Goal: Task Accomplishment & Management: Complete application form

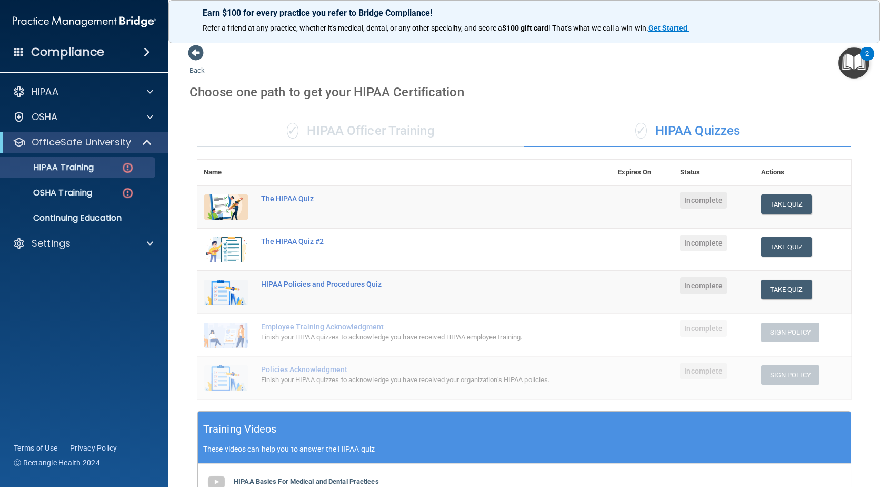
scroll to position [260, 0]
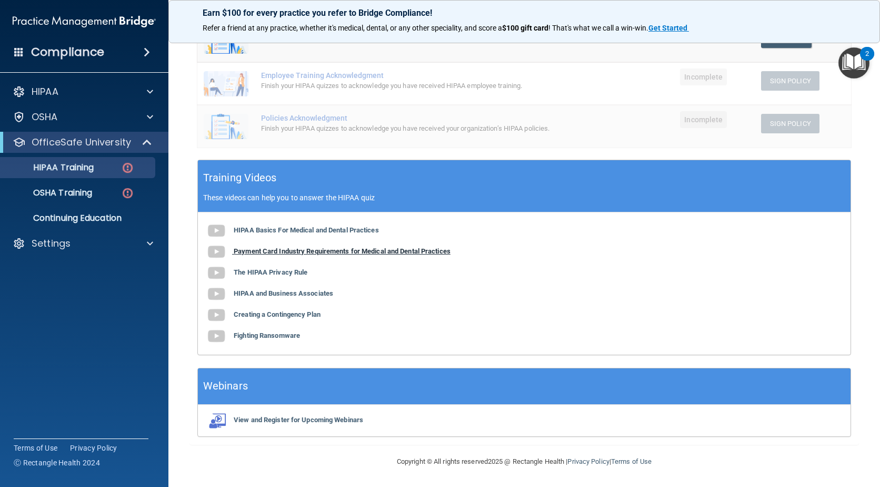
click at [214, 250] on img at bounding box center [216, 251] width 21 height 21
click at [219, 271] on img at bounding box center [216, 272] width 21 height 21
click at [219, 292] on img at bounding box center [216, 293] width 21 height 21
click at [214, 314] on img at bounding box center [216, 314] width 21 height 21
click at [215, 334] on img at bounding box center [216, 335] width 21 height 21
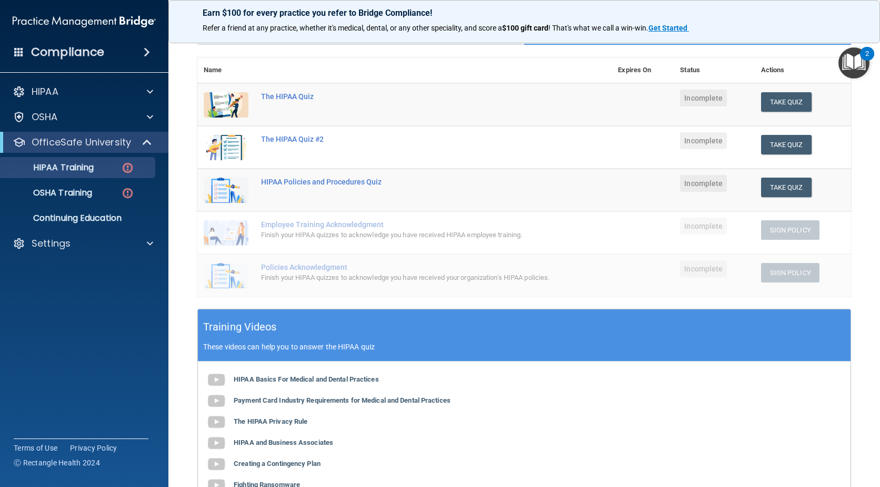
scroll to position [49, 0]
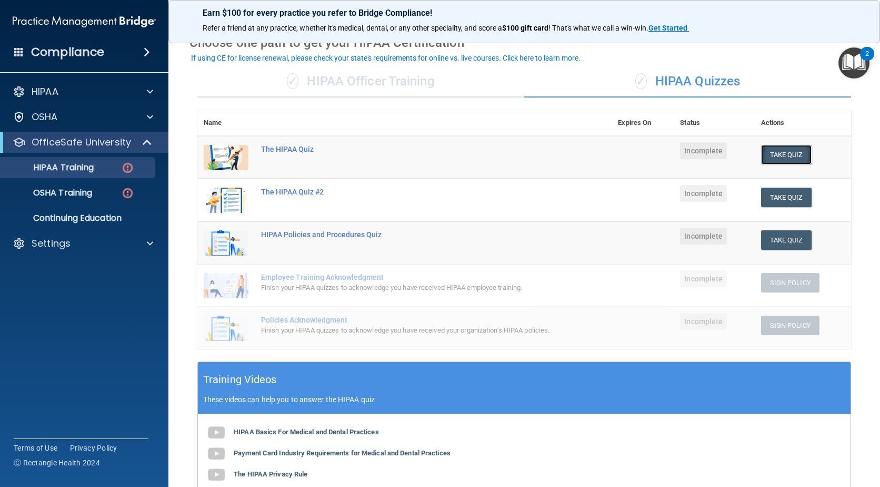
click at [777, 150] on button "Take Quiz" at bounding box center [786, 154] width 51 height 19
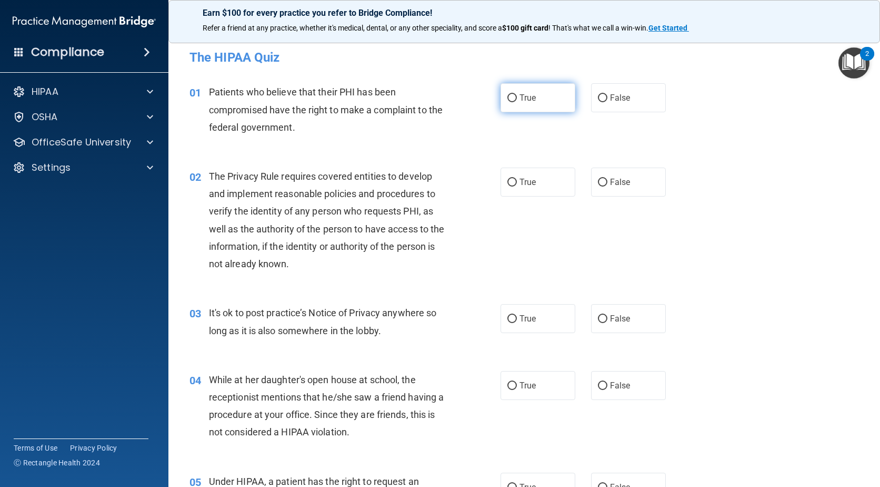
click at [512, 98] on input "True" at bounding box center [512, 98] width 9 height 8
radio input "true"
click at [508, 180] on input "True" at bounding box center [512, 183] width 9 height 8
radio input "true"
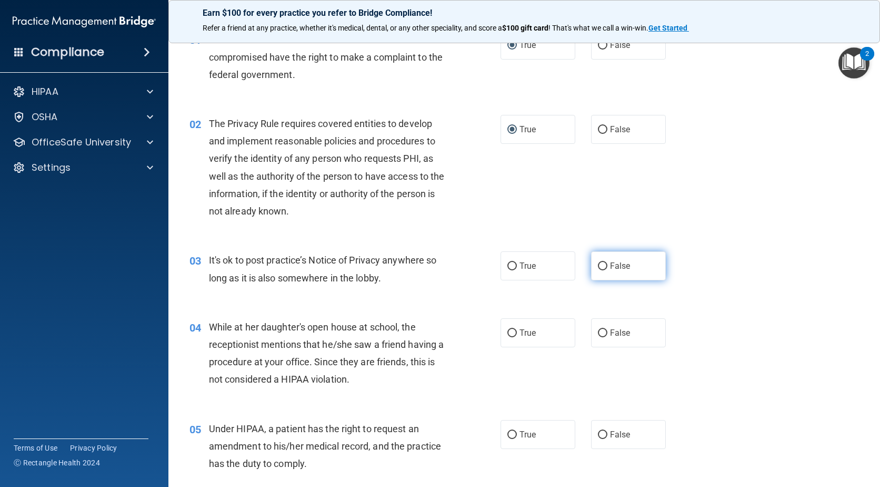
click at [601, 265] on input "False" at bounding box center [602, 266] width 9 height 8
radio input "true"
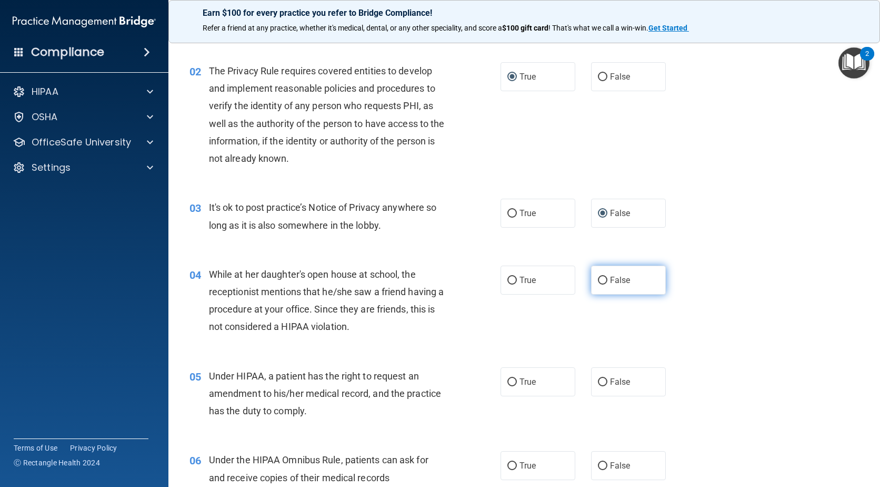
click at [597, 284] on label "False" at bounding box center [628, 279] width 75 height 29
click at [598, 284] on input "False" at bounding box center [602, 280] width 9 height 8
radio input "true"
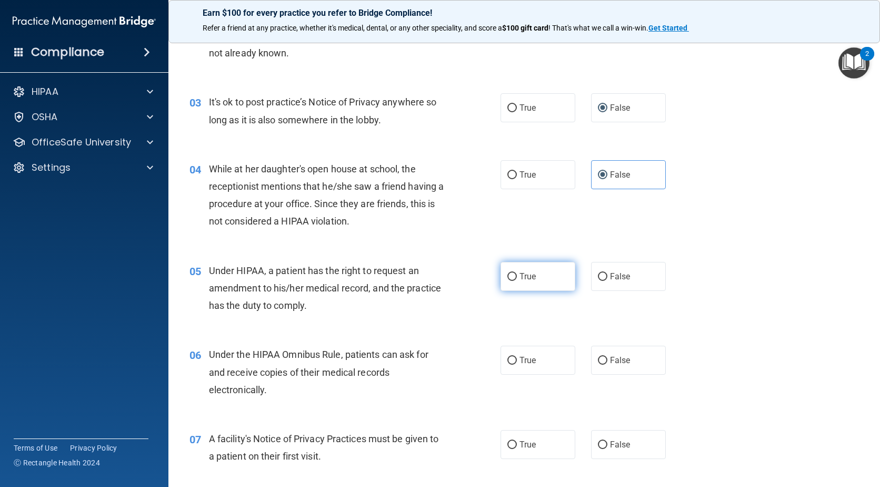
click at [508, 274] on input "True" at bounding box center [512, 277] width 9 height 8
radio input "true"
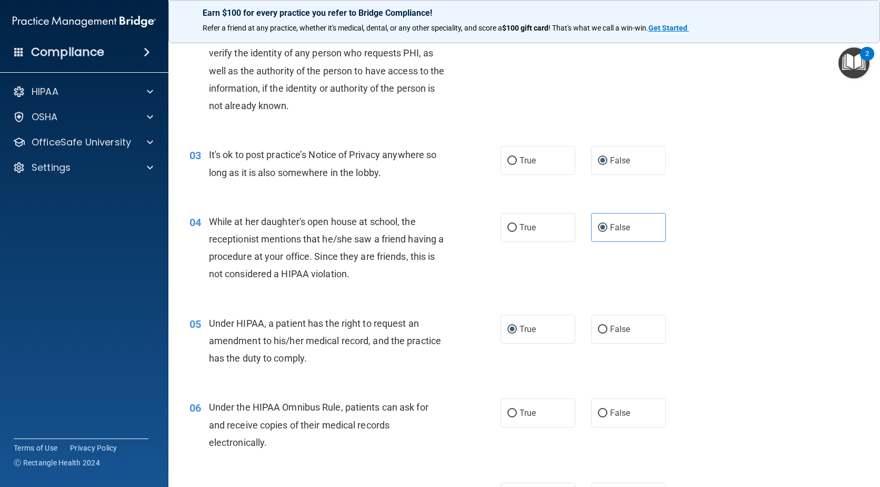
scroll to position [263, 0]
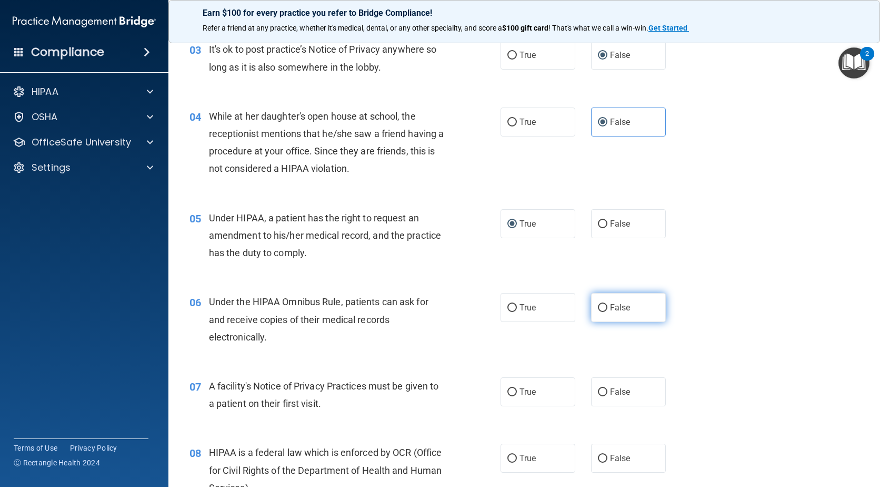
click at [600, 308] on input "False" at bounding box center [602, 308] width 9 height 8
radio input "true"
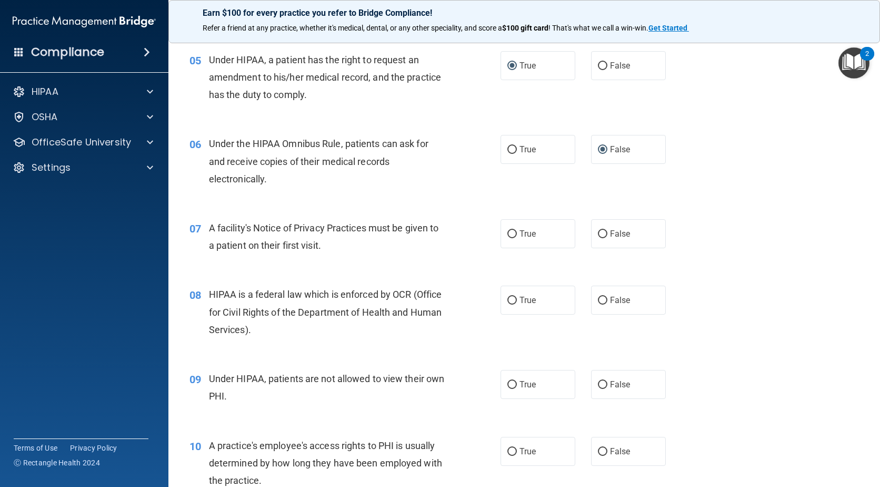
scroll to position [474, 0]
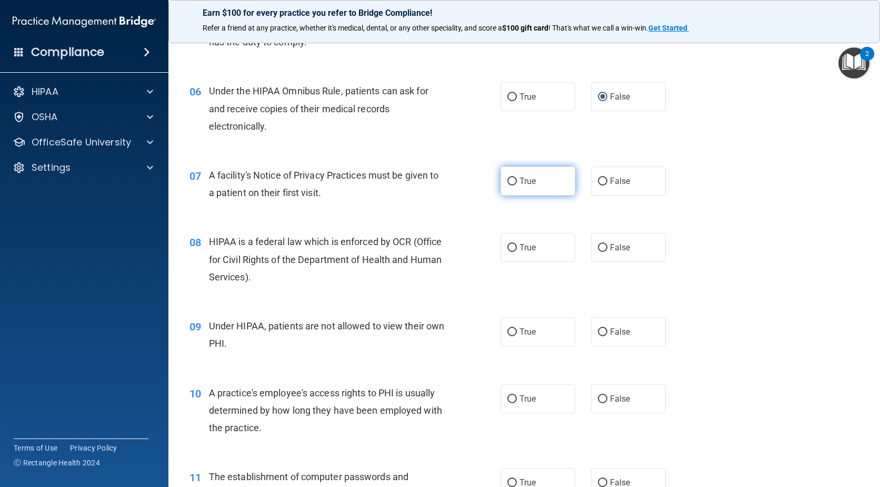
click at [508, 180] on input "True" at bounding box center [512, 181] width 9 height 8
radio input "true"
click at [510, 246] on input "True" at bounding box center [512, 248] width 9 height 8
radio input "true"
click at [598, 330] on input "False" at bounding box center [602, 332] width 9 height 8
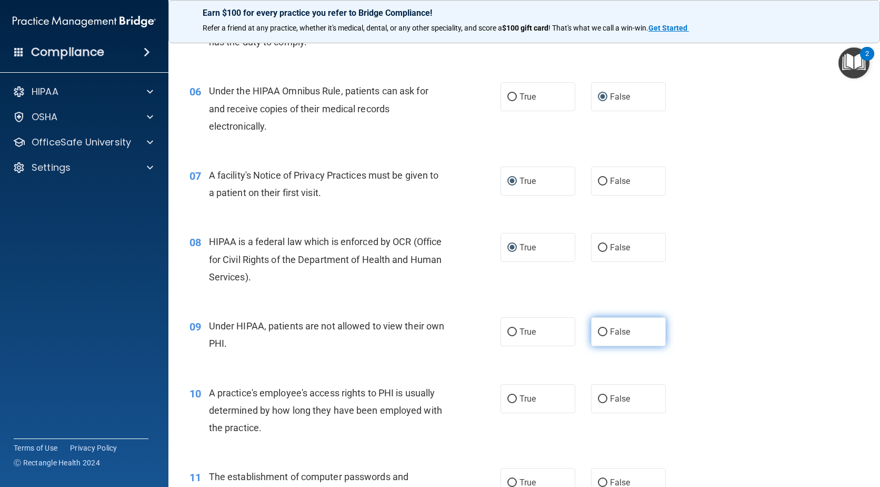
radio input "true"
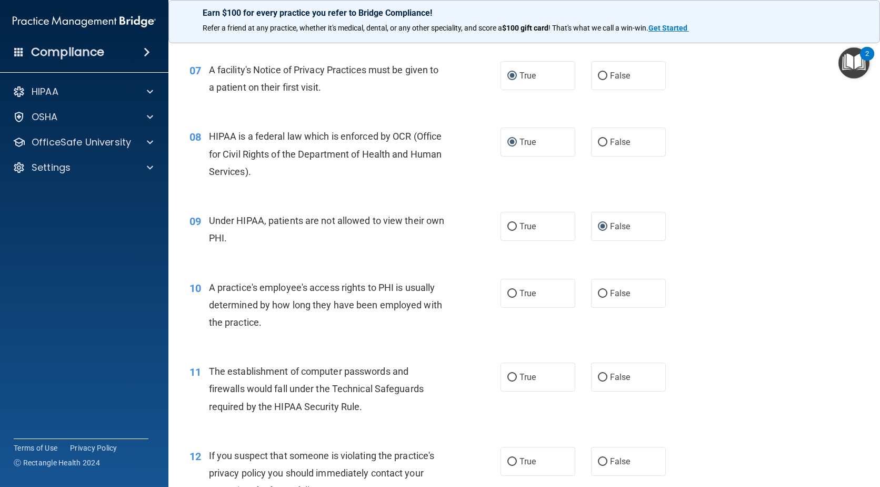
scroll to position [632, 0]
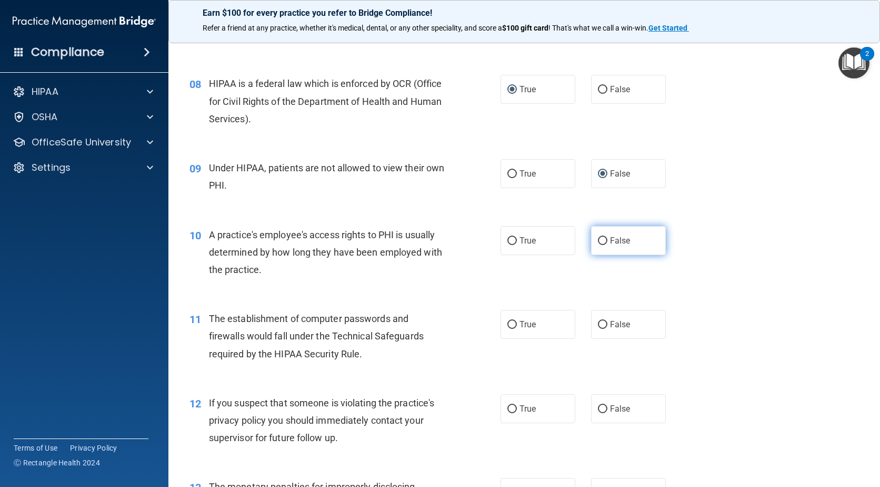
click at [598, 237] on input "False" at bounding box center [602, 241] width 9 height 8
radio input "true"
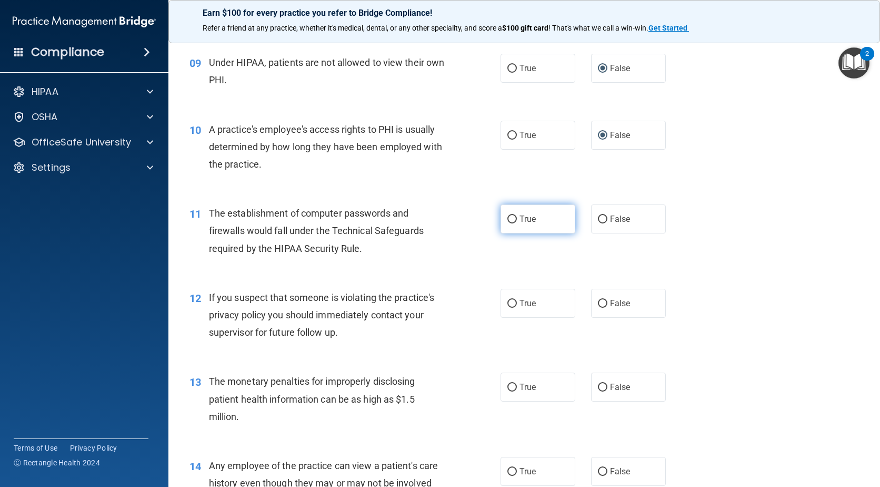
click at [508, 222] on input "True" at bounding box center [512, 219] width 9 height 8
radio input "true"
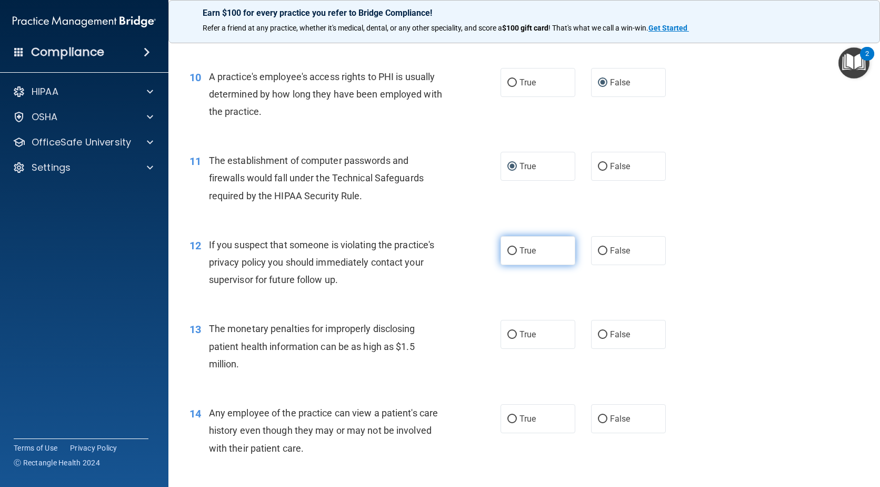
click at [508, 253] on input "True" at bounding box center [512, 251] width 9 height 8
radio input "true"
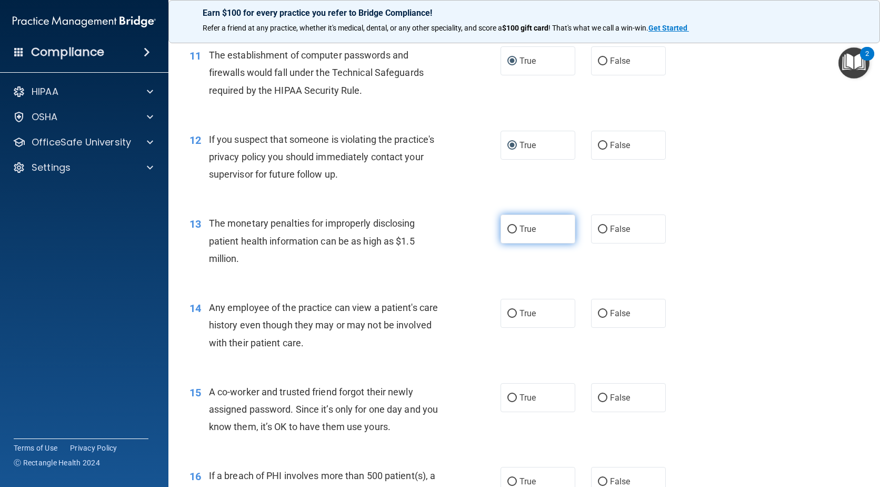
click at [508, 227] on input "True" at bounding box center [512, 229] width 9 height 8
radio input "true"
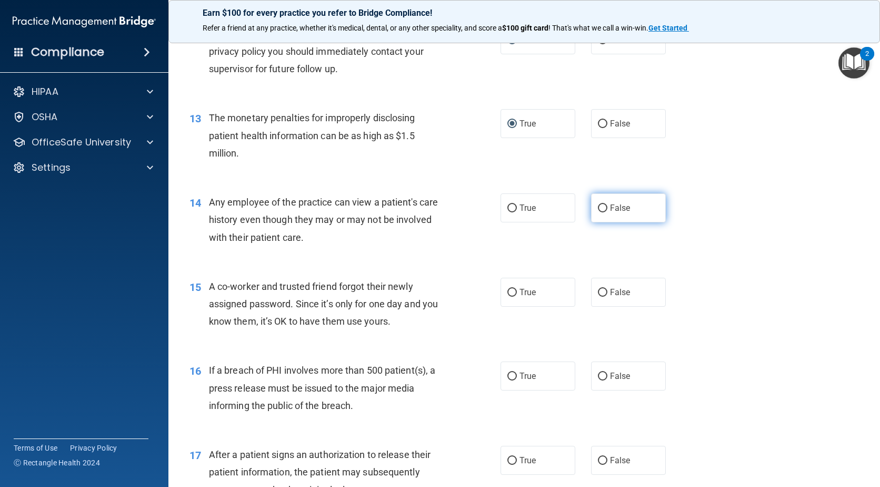
click at [598, 206] on input "False" at bounding box center [602, 208] width 9 height 8
radio input "true"
click at [598, 295] on input "False" at bounding box center [602, 293] width 9 height 8
radio input "true"
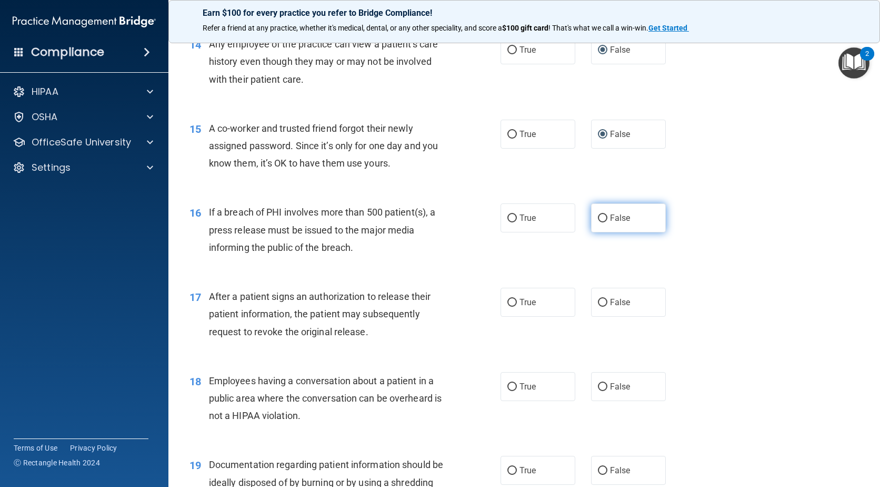
click at [601, 220] on input "False" at bounding box center [602, 218] width 9 height 8
radio input "true"
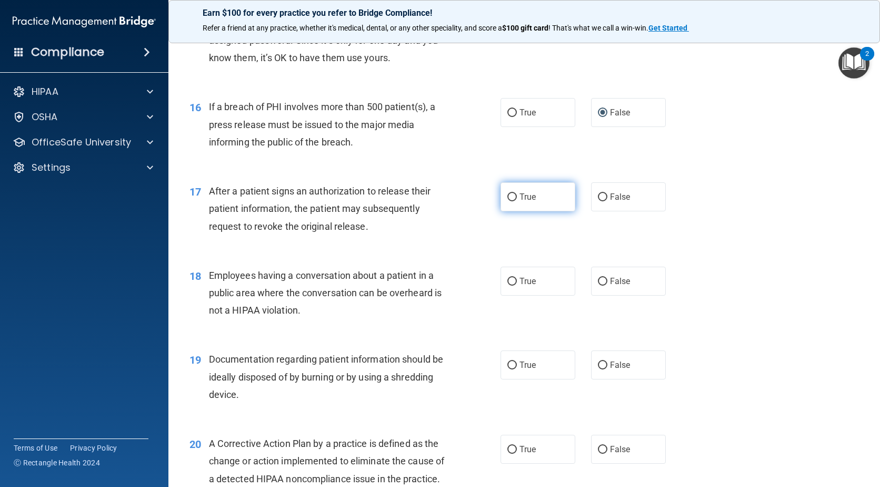
click at [508, 193] on input "True" at bounding box center [512, 197] width 9 height 8
radio input "true"
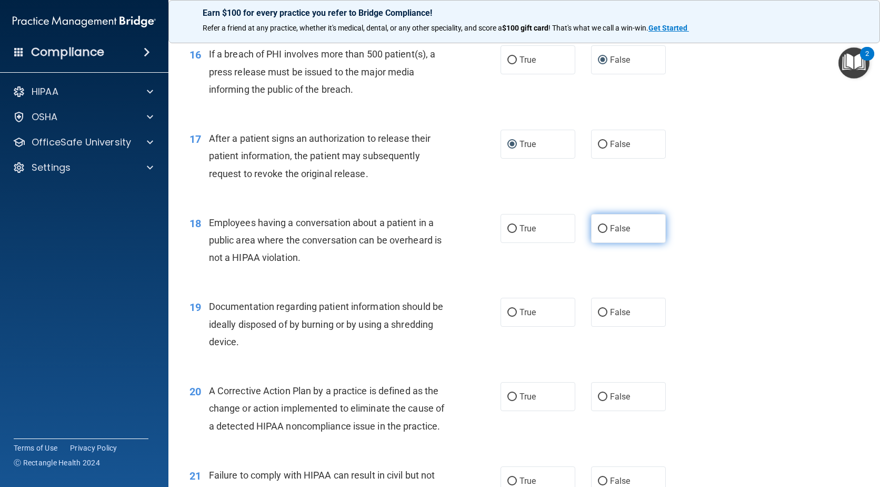
click at [598, 229] on input "False" at bounding box center [602, 229] width 9 height 8
radio input "true"
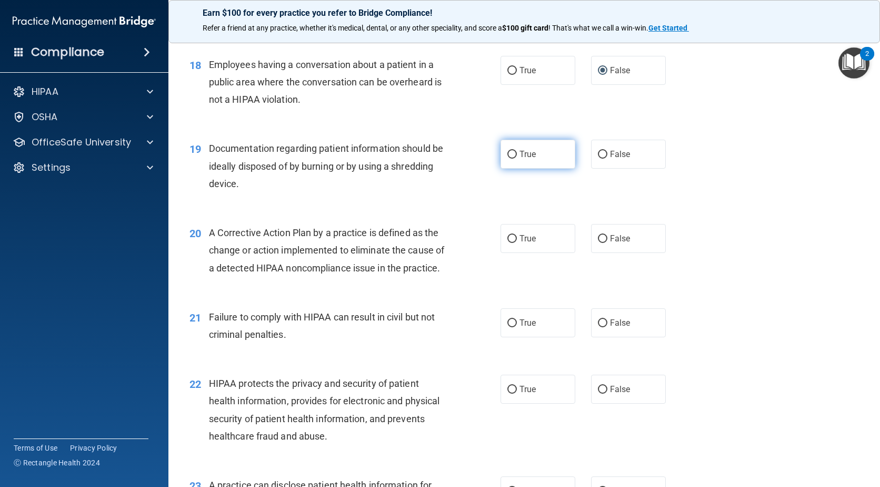
click at [515, 154] on label "True" at bounding box center [538, 154] width 75 height 29
click at [515, 154] on input "True" at bounding box center [512, 155] width 9 height 8
radio input "true"
click at [592, 240] on label "False" at bounding box center [628, 238] width 75 height 29
click at [598, 240] on input "False" at bounding box center [602, 239] width 9 height 8
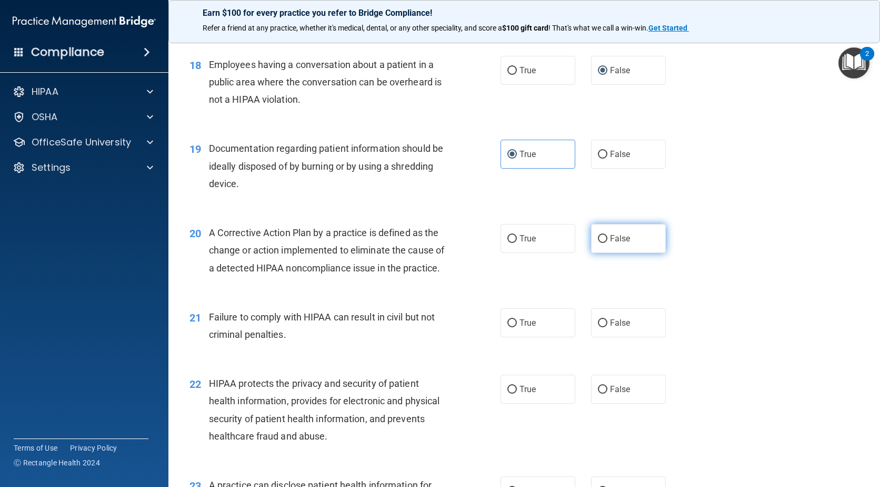
radio input "true"
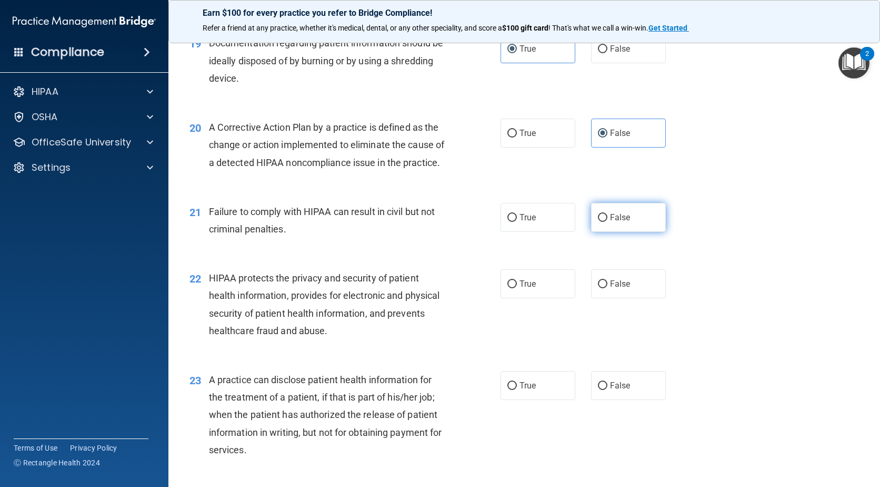
click at [598, 222] on input "False" at bounding box center [602, 218] width 9 height 8
radio input "true"
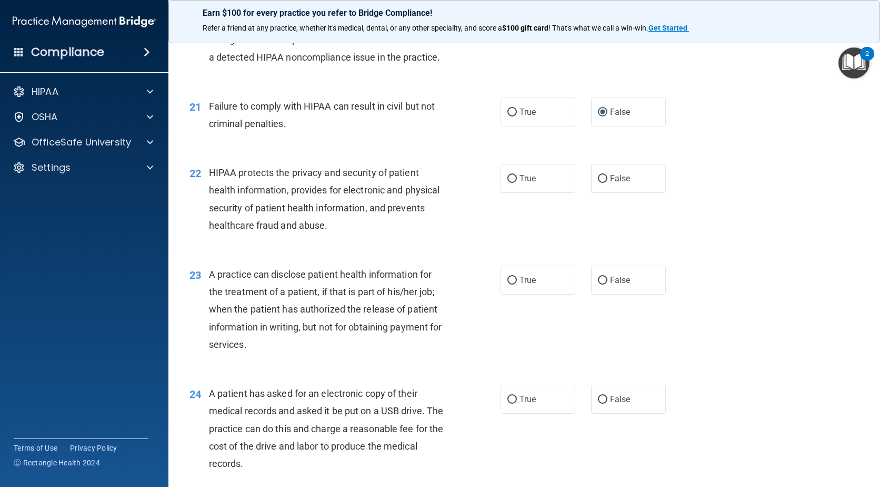
scroll to position [1632, 0]
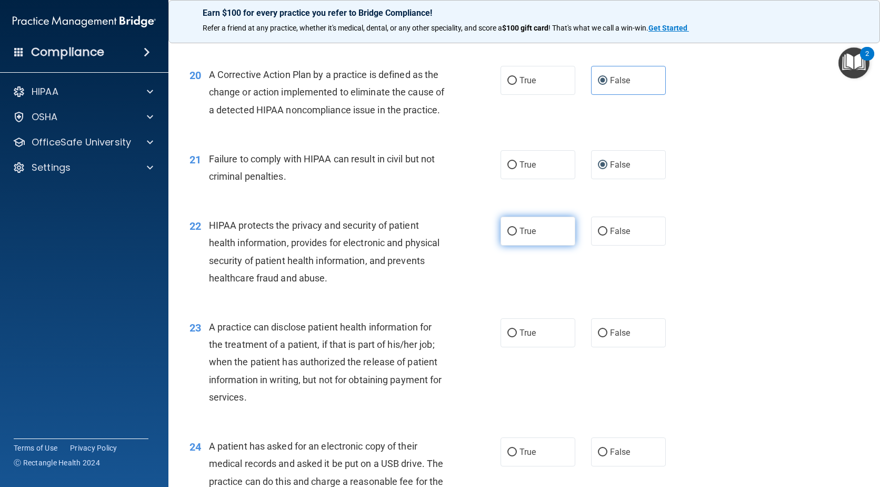
click at [509, 235] on input "True" at bounding box center [512, 231] width 9 height 8
radio input "true"
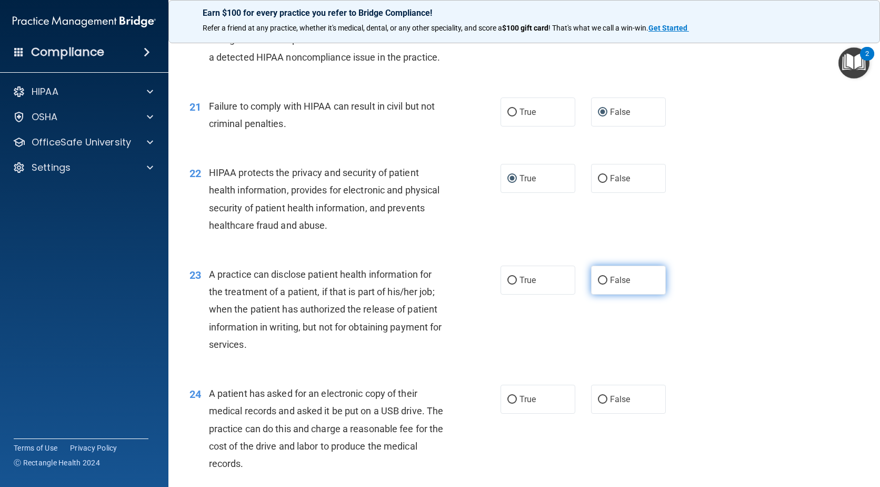
click at [598, 284] on input "False" at bounding box center [602, 280] width 9 height 8
radio input "true"
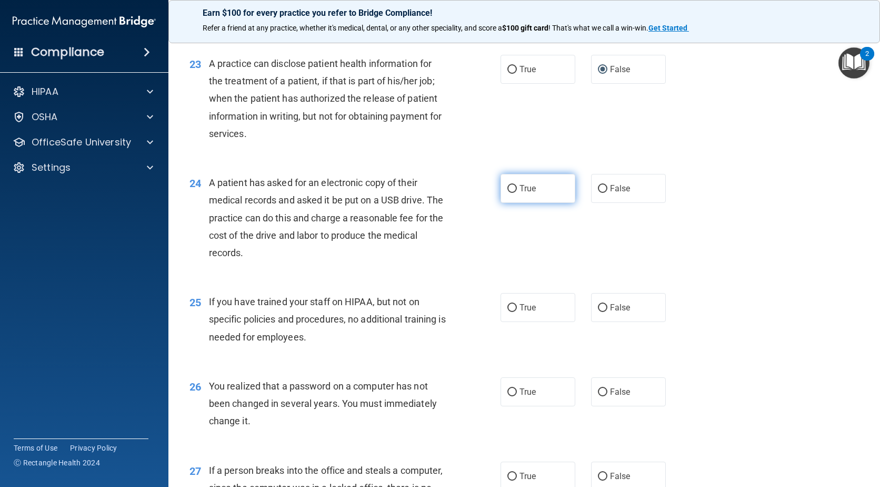
click at [511, 193] on input "True" at bounding box center [512, 189] width 9 height 8
radio input "true"
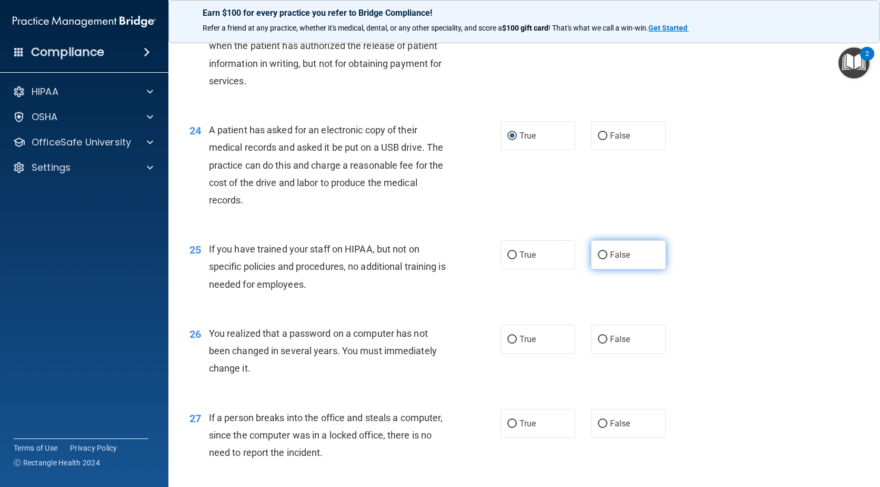
click at [599, 259] on input "False" at bounding box center [602, 255] width 9 height 8
radio input "true"
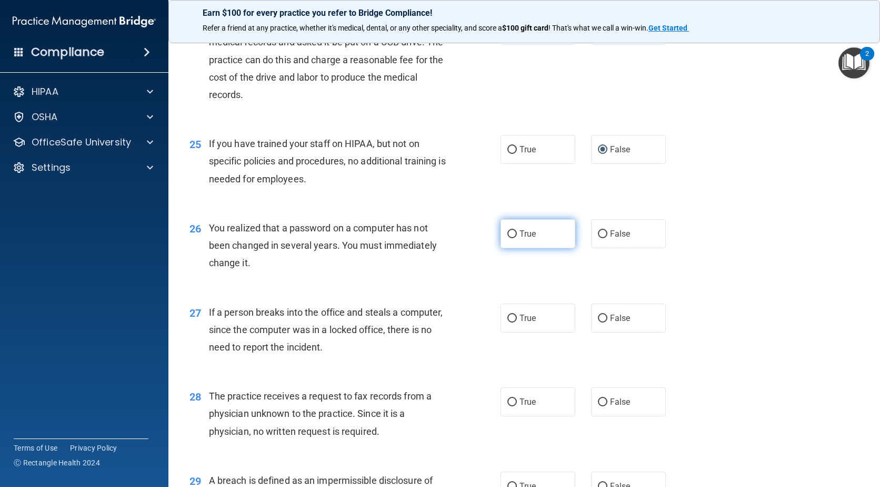
click at [508, 238] on input "True" at bounding box center [512, 234] width 9 height 8
radio input "true"
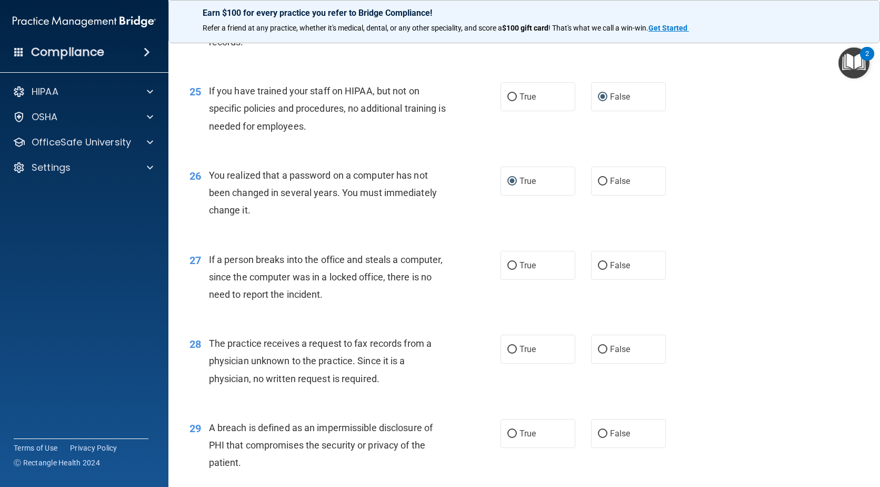
scroll to position [2159, 0]
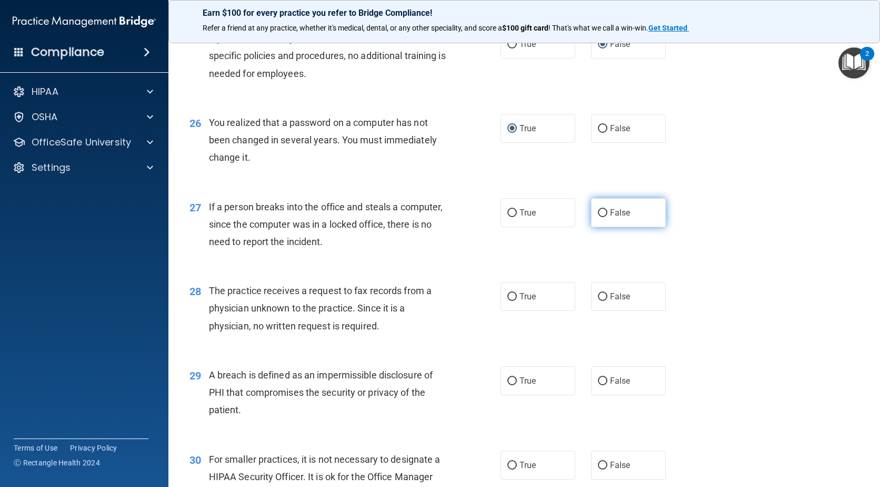
click at [601, 217] on input "False" at bounding box center [602, 213] width 9 height 8
radio input "true"
click at [598, 301] on input "False" at bounding box center [602, 297] width 9 height 8
radio input "true"
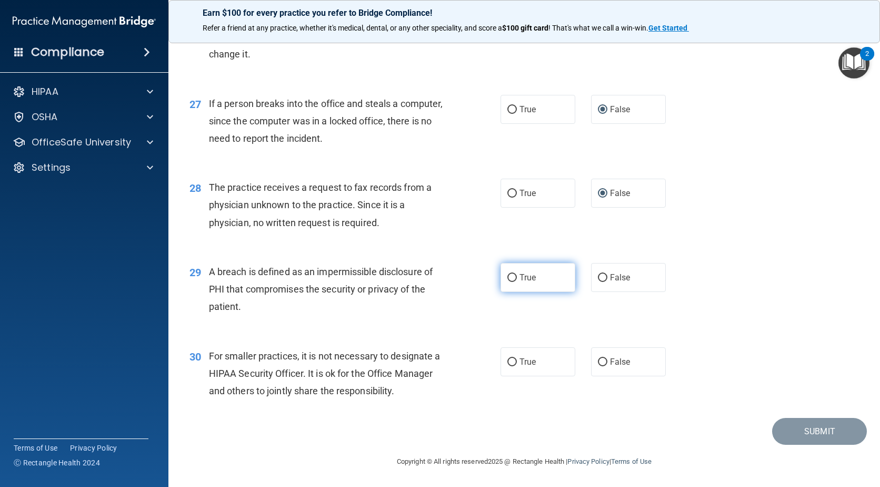
click at [510, 278] on input "True" at bounding box center [512, 278] width 9 height 8
radio input "true"
click at [511, 361] on input "True" at bounding box center [512, 362] width 9 height 8
radio input "true"
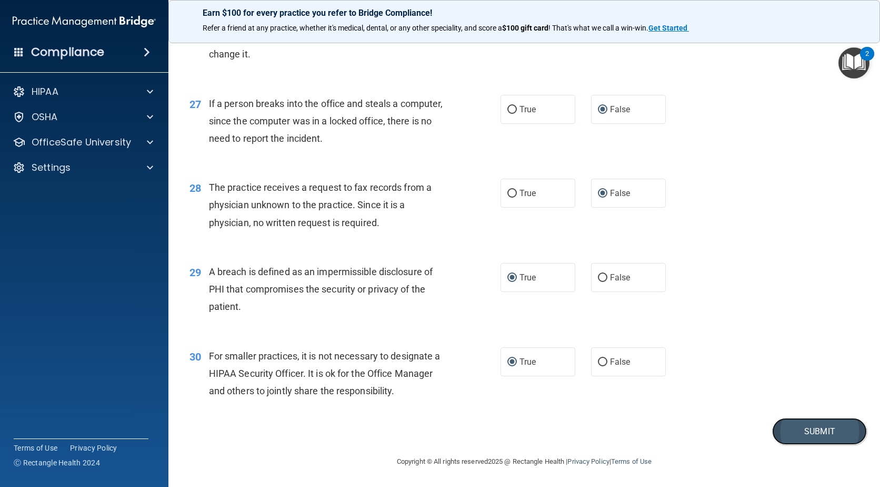
click at [797, 424] on button "Submit" at bounding box center [819, 431] width 95 height 27
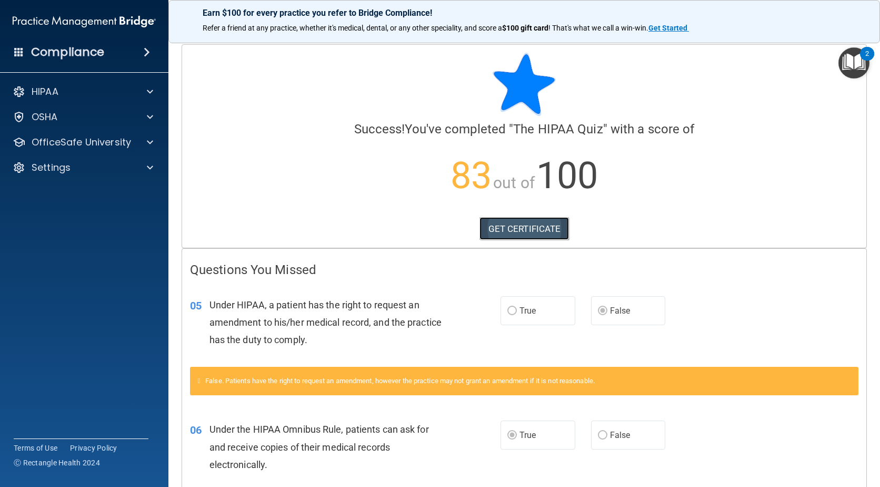
click at [535, 233] on link "GET CERTIFICATE" at bounding box center [525, 228] width 90 height 23
